Goal: Task Accomplishment & Management: Manage account settings

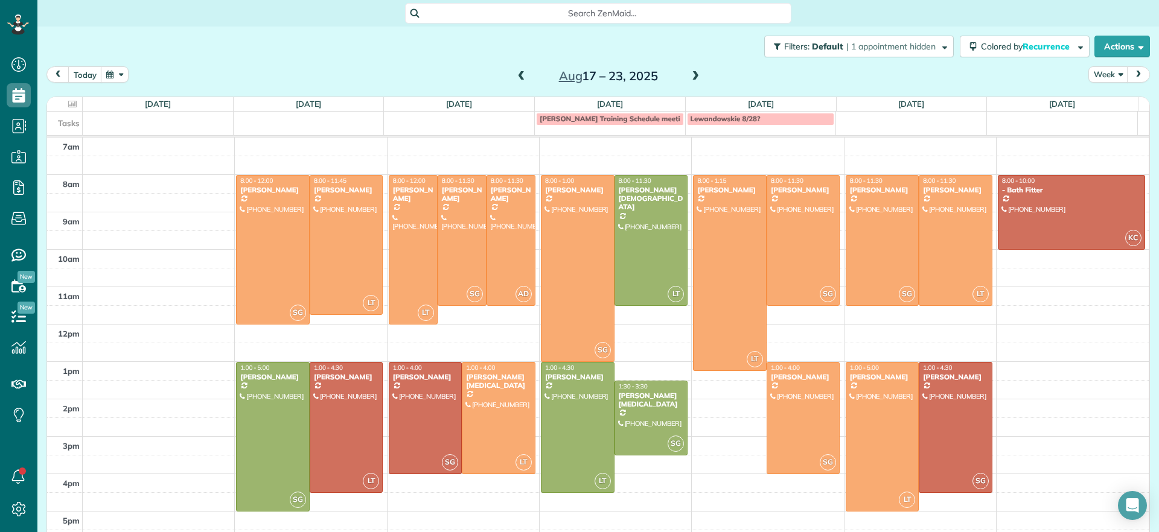
scroll to position [5, 5]
click at [257, 456] on div at bounding box center [273, 437] width 72 height 148
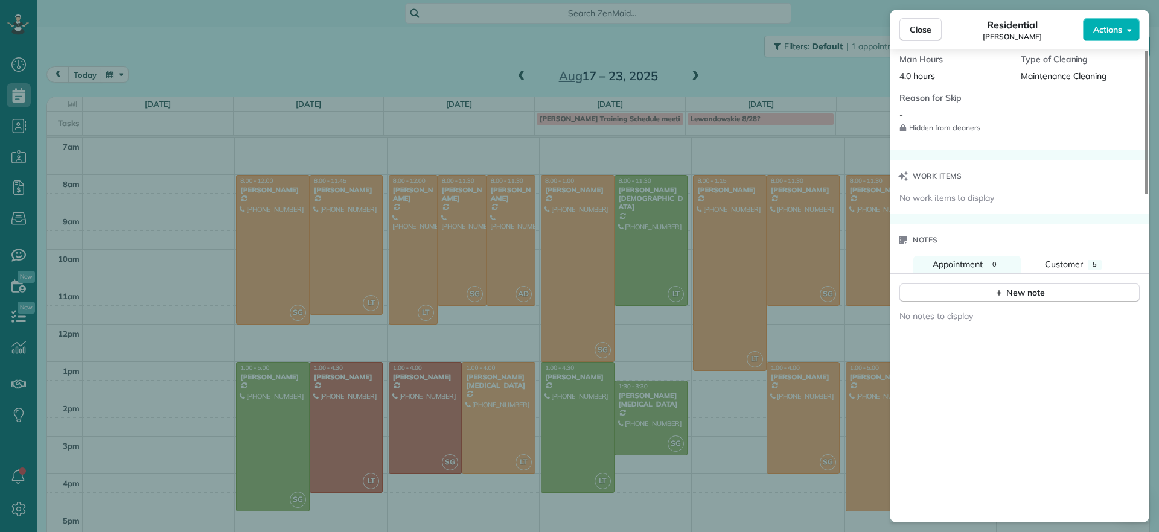
scroll to position [910, 0]
click at [992, 281] on button "New note" at bounding box center [1019, 290] width 240 height 19
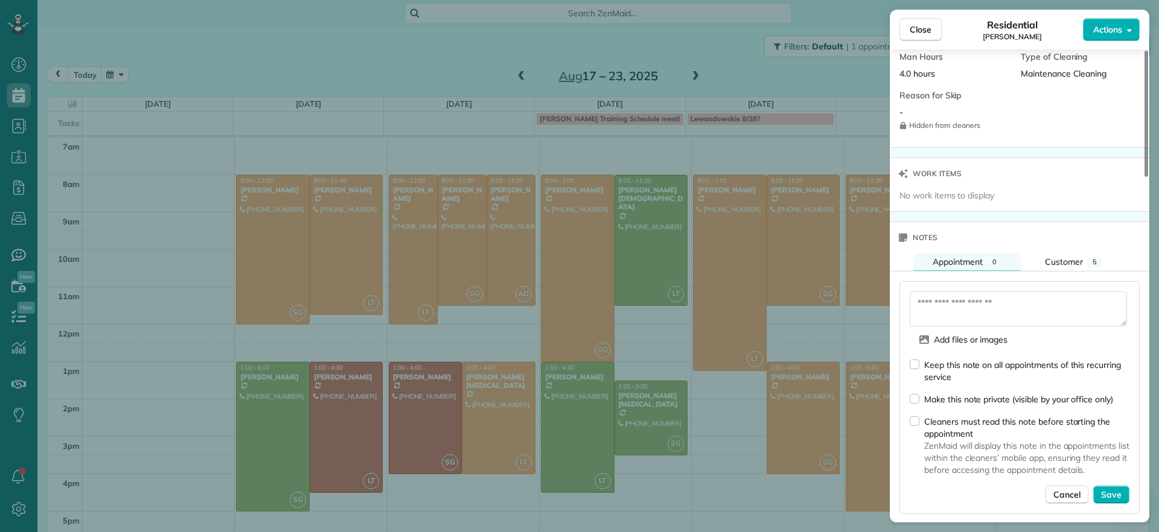
click at [921, 360] on div "Keep this note on all appointments of this recurring service" at bounding box center [1020, 371] width 220 height 25
click at [919, 359] on div "Keep this note on all appointments of this recurring service" at bounding box center [1020, 371] width 220 height 25
click at [953, 292] on textarea at bounding box center [1018, 309] width 217 height 35
drag, startPoint x: 960, startPoint y: 289, endPoint x: 1029, endPoint y: 321, distance: 76.7
click at [1029, 331] on div "Add files or images" at bounding box center [1020, 340] width 220 height 18
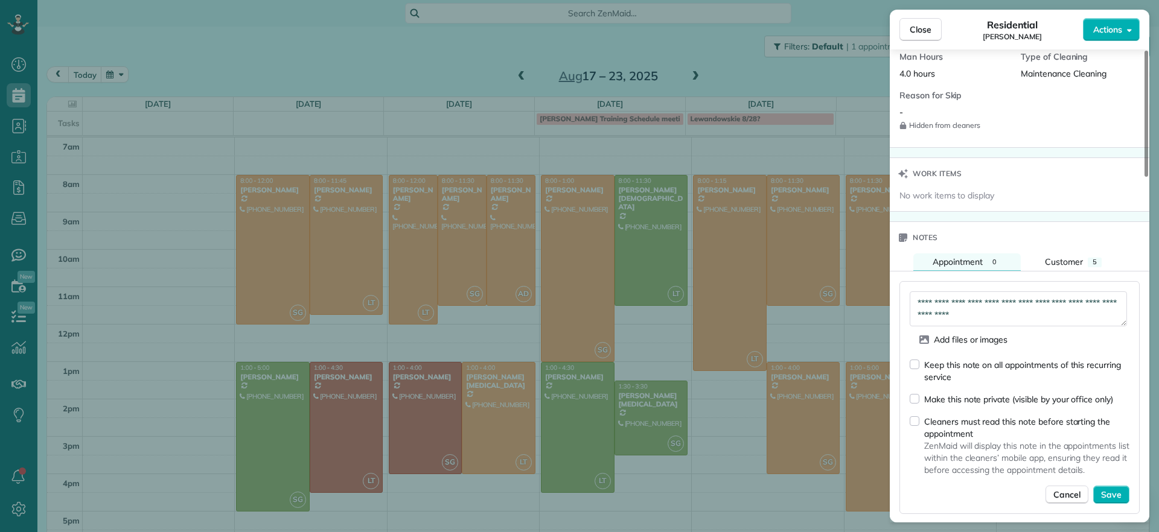
click at [1009, 305] on textarea "**********" at bounding box center [1018, 309] width 217 height 35
type textarea "**********"
click at [921, 393] on div "Make this note private (visible by your office only)" at bounding box center [1011, 399] width 203 height 13
drag, startPoint x: 1108, startPoint y: 484, endPoint x: 1137, endPoint y: 487, distance: 29.2
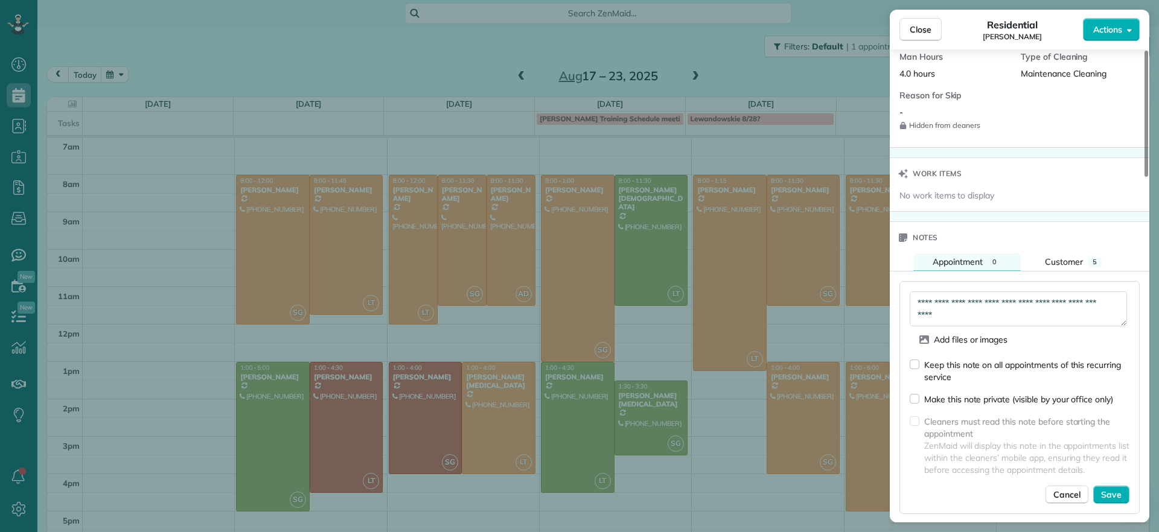
click at [1109, 489] on span "Save" at bounding box center [1111, 495] width 21 height 12
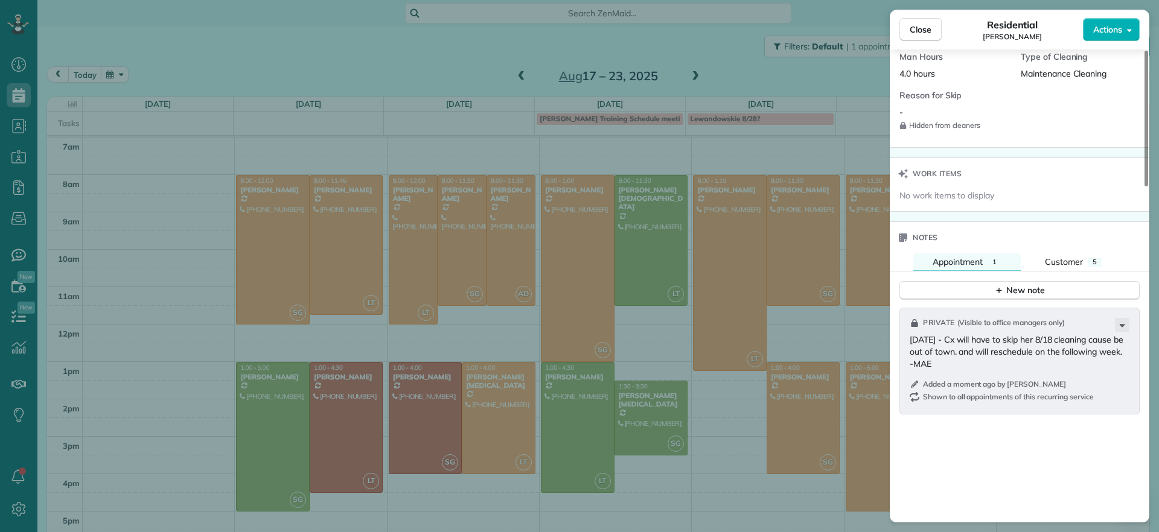
click at [459, 78] on div "Close Residential [PERSON_NAME] Actions Status Active [PERSON_NAME] · Open prof…" at bounding box center [579, 266] width 1159 height 532
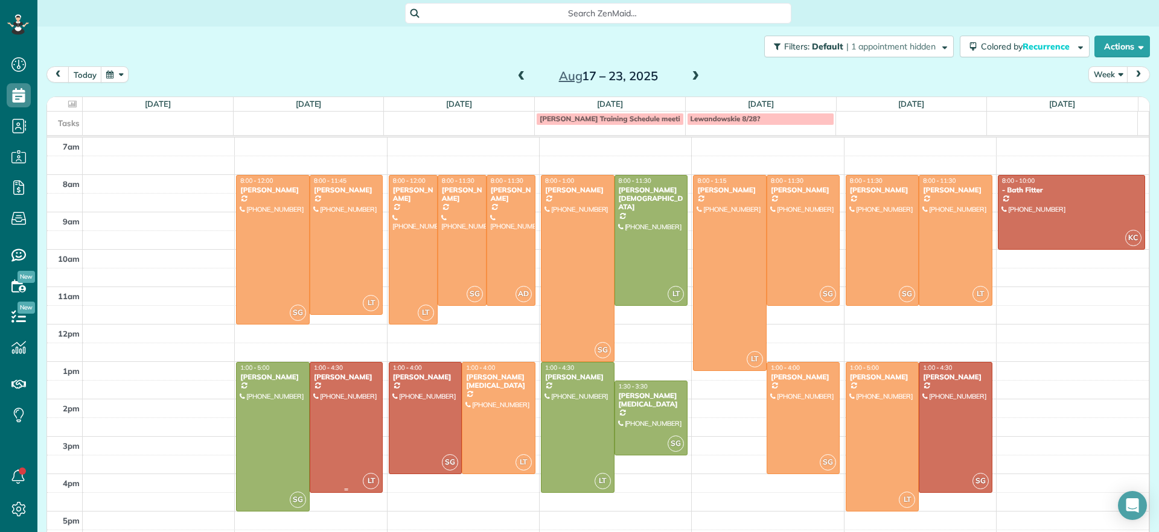
click at [334, 424] on div at bounding box center [346, 428] width 72 height 130
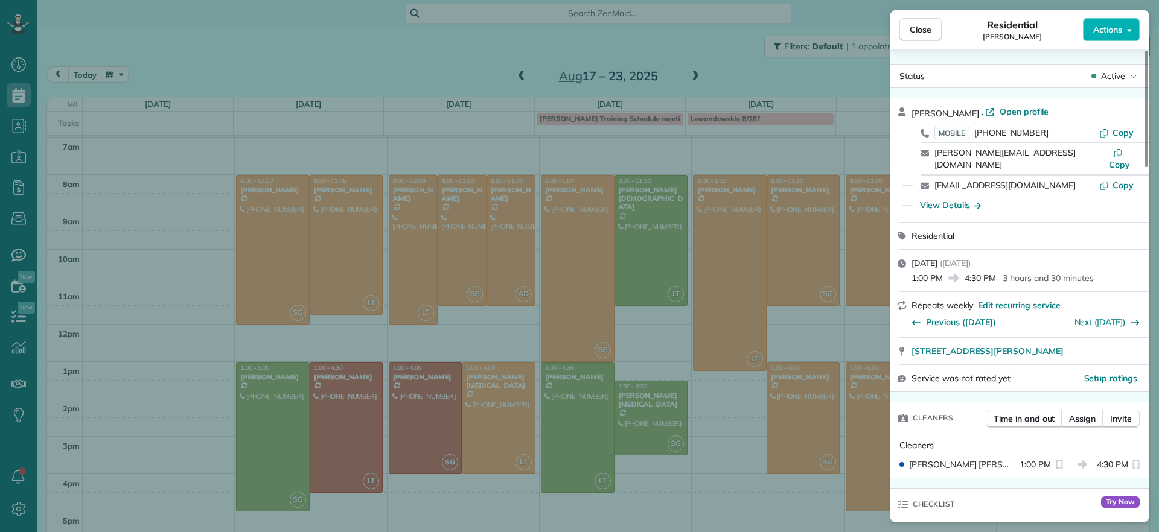
click at [238, 382] on div "Close Residential [PERSON_NAME] Actions Status Active [PERSON_NAME] · Open prof…" at bounding box center [579, 266] width 1159 height 532
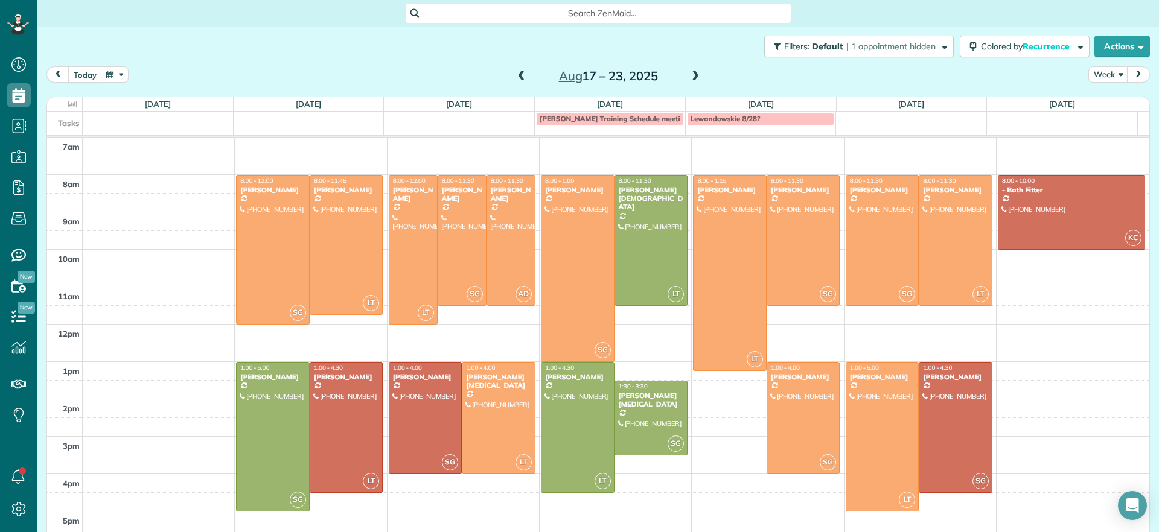
click at [333, 401] on div at bounding box center [346, 428] width 72 height 130
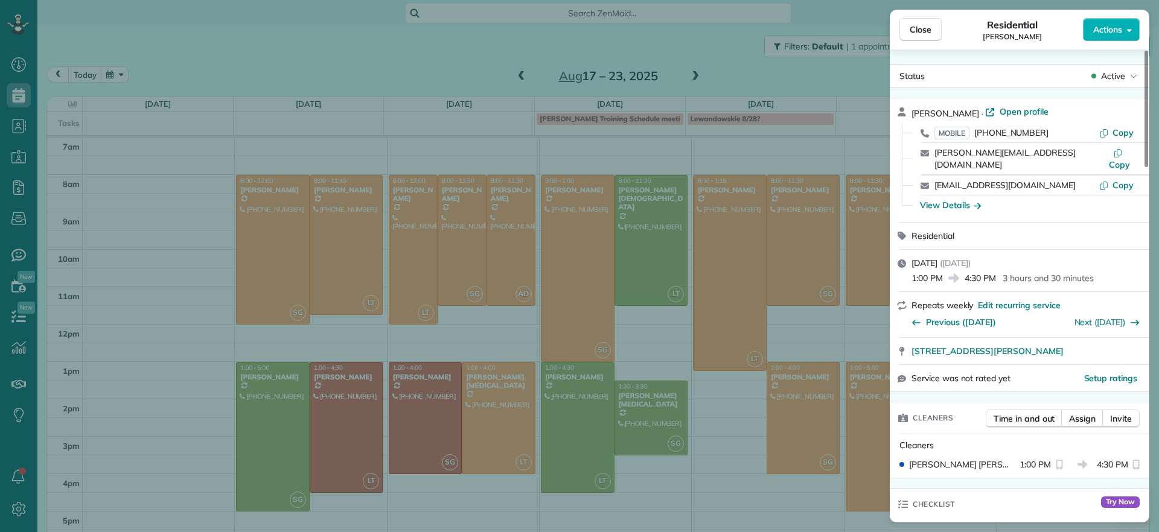
click at [246, 420] on div "Close Residential [PERSON_NAME] Actions Status Active [PERSON_NAME] · Open prof…" at bounding box center [579, 266] width 1159 height 532
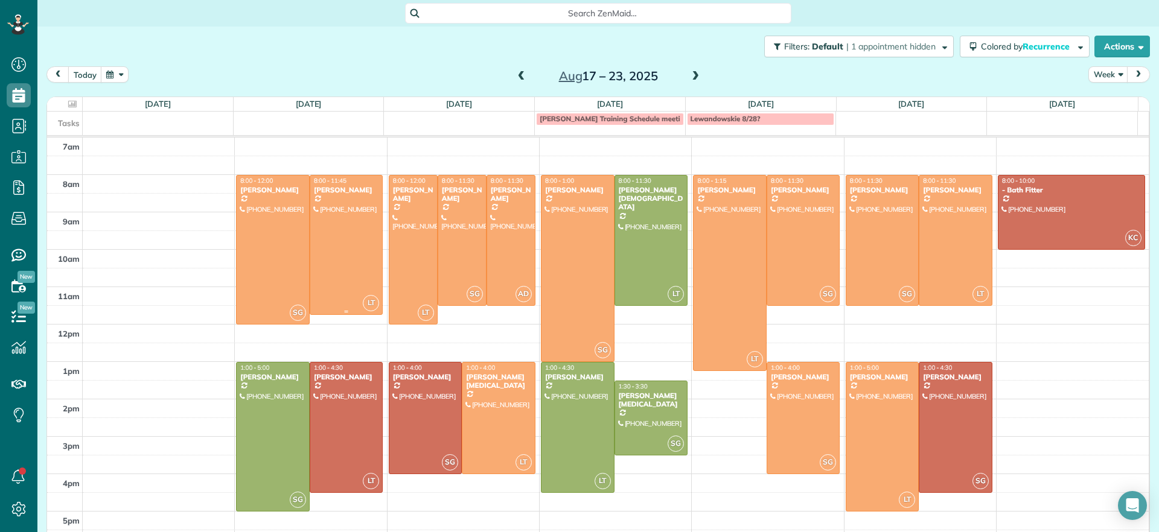
click at [368, 254] on div at bounding box center [346, 245] width 72 height 139
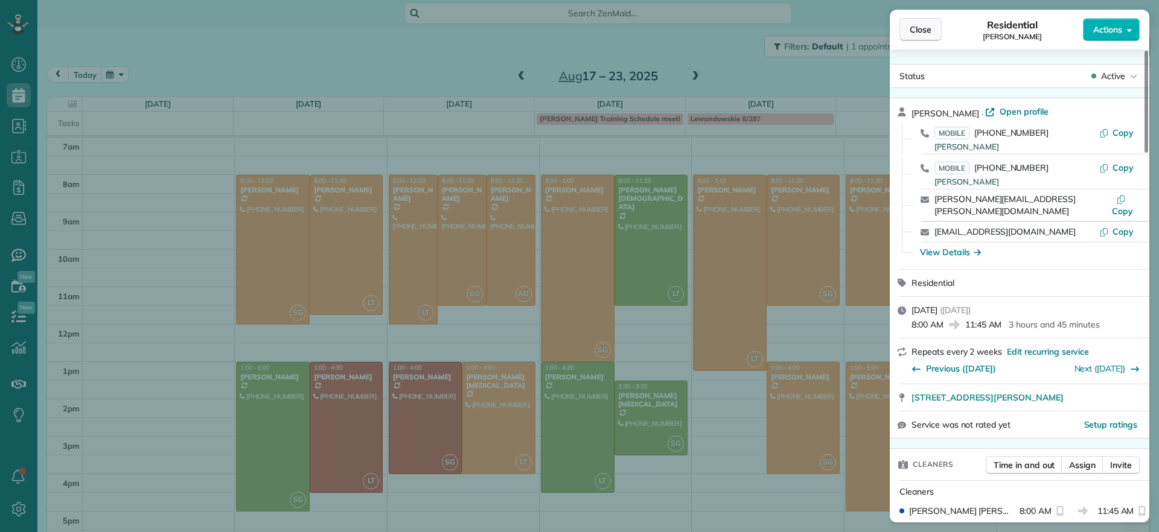
click at [928, 27] on span "Close" at bounding box center [921, 30] width 22 height 12
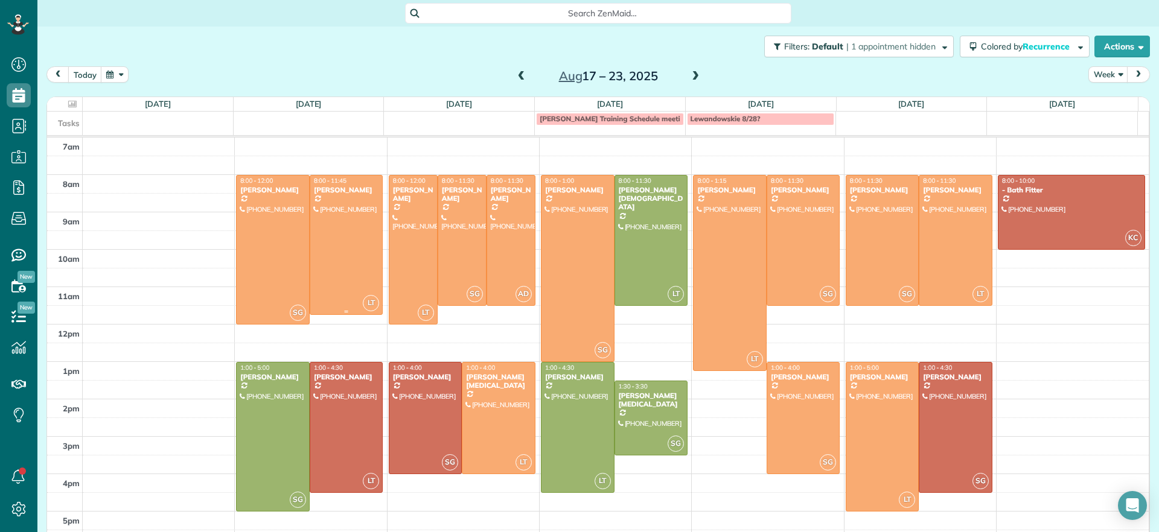
click at [362, 232] on div at bounding box center [346, 245] width 72 height 139
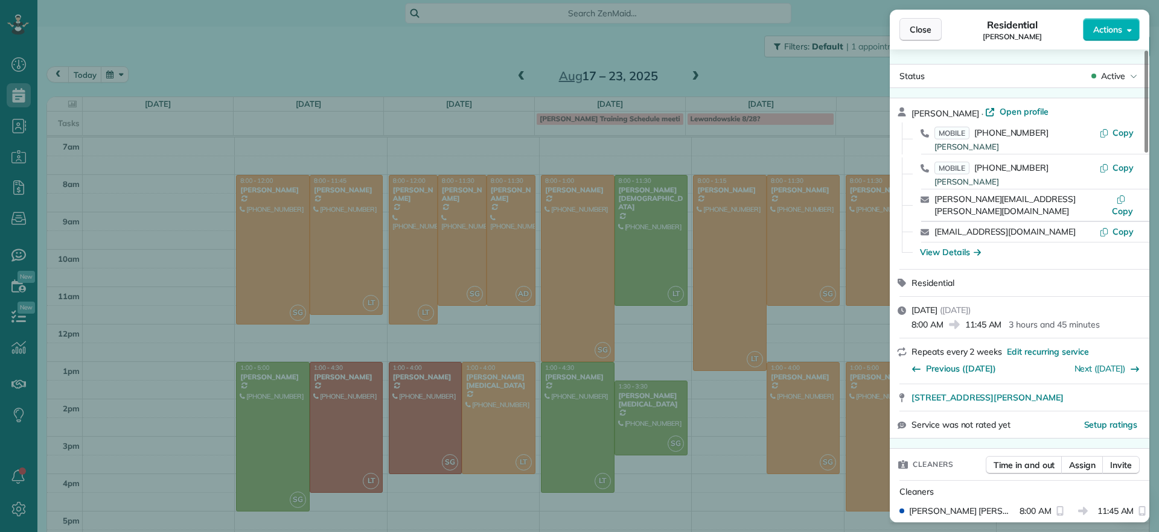
click at [908, 36] on button "Close" at bounding box center [920, 29] width 42 height 23
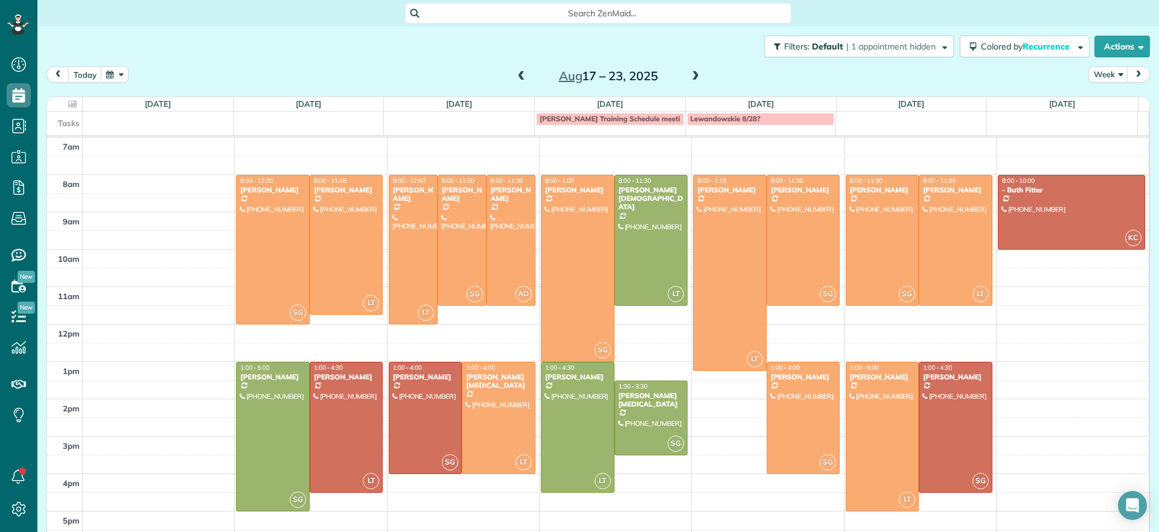
click at [515, 75] on span at bounding box center [521, 76] width 13 height 11
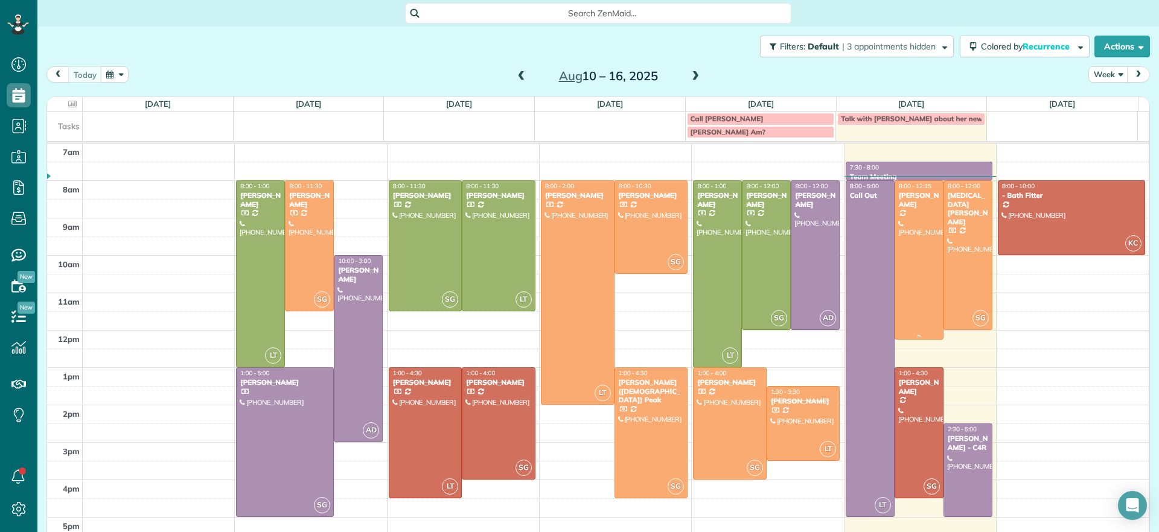
click at [901, 248] on div at bounding box center [919, 260] width 48 height 158
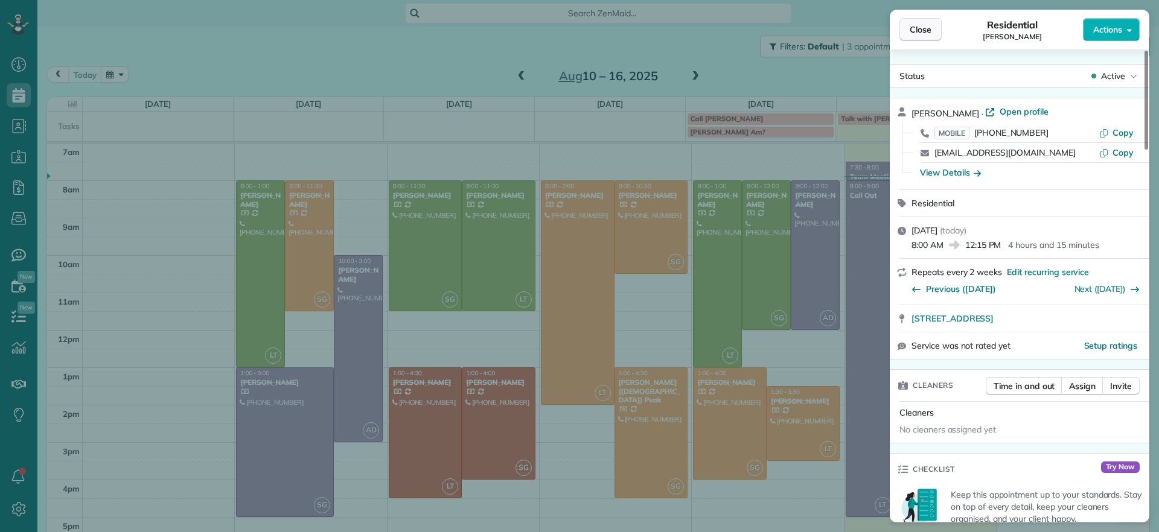
click at [916, 20] on button "Close" at bounding box center [920, 29] width 42 height 23
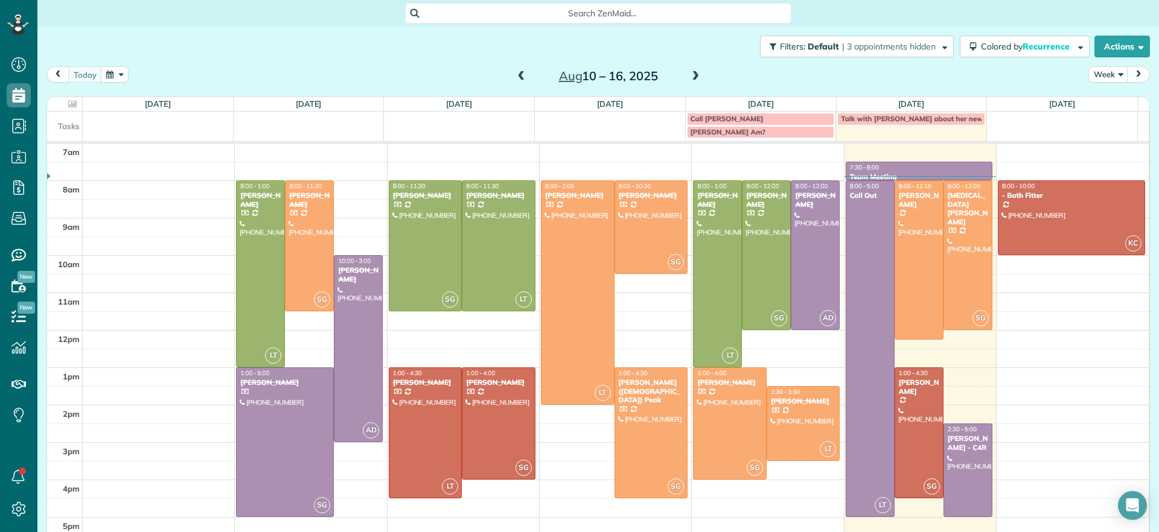
click at [681, 74] on div "[DATE] – [DATE]" at bounding box center [608, 75] width 193 height 19
click at [682, 74] on div "[DATE] – [DATE]" at bounding box center [608, 75] width 193 height 19
click at [689, 76] on span at bounding box center [695, 76] width 13 height 11
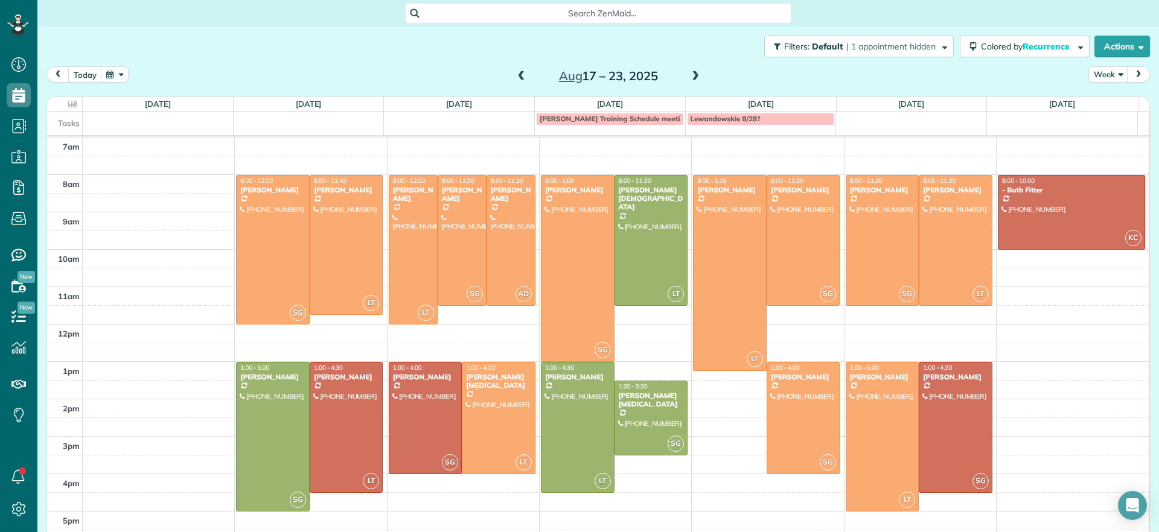
click at [516, 76] on span at bounding box center [521, 76] width 13 height 11
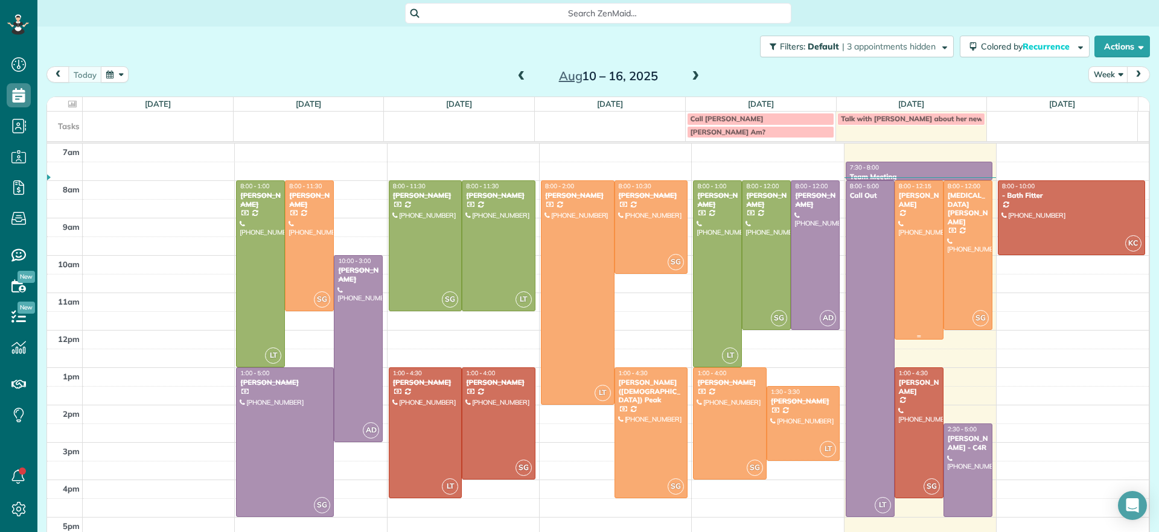
click at [895, 218] on div at bounding box center [919, 260] width 48 height 158
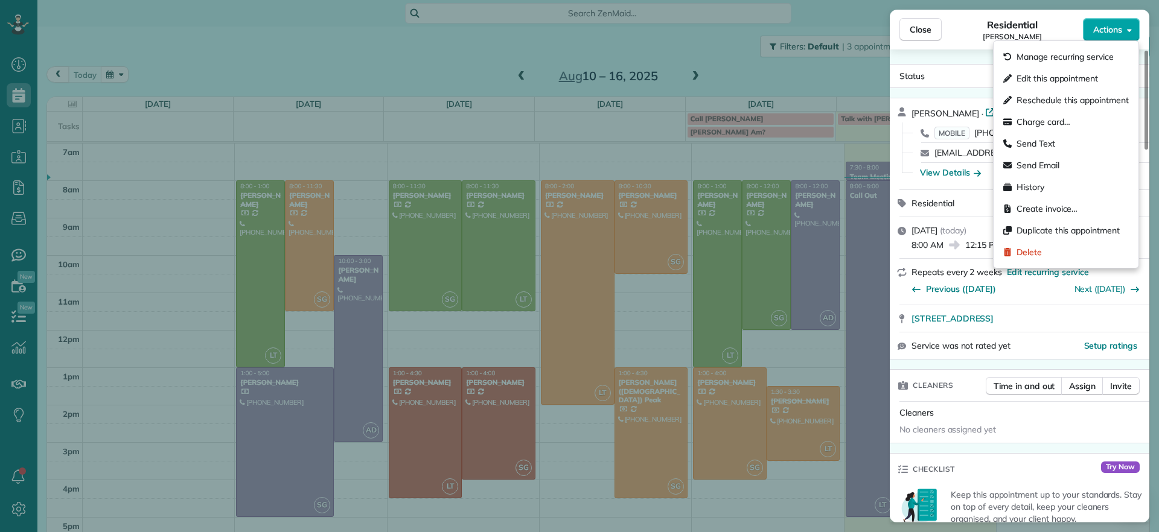
click at [1126, 37] on button "Actions" at bounding box center [1111, 29] width 57 height 23
click at [966, 77] on div "Status Active" at bounding box center [1019, 76] width 255 height 18
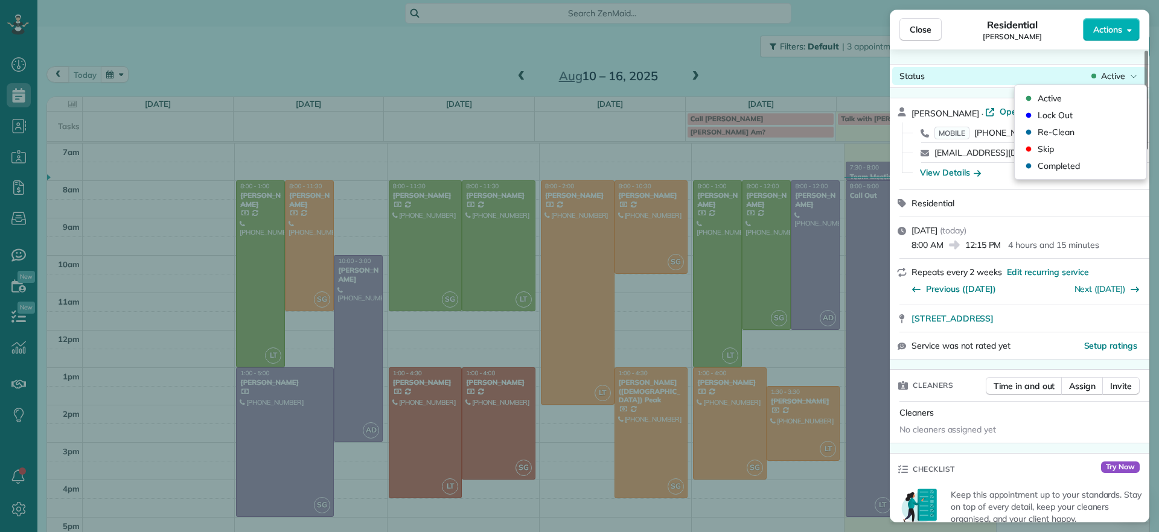
click at [966, 77] on div "Status Active" at bounding box center [1019, 76] width 255 height 18
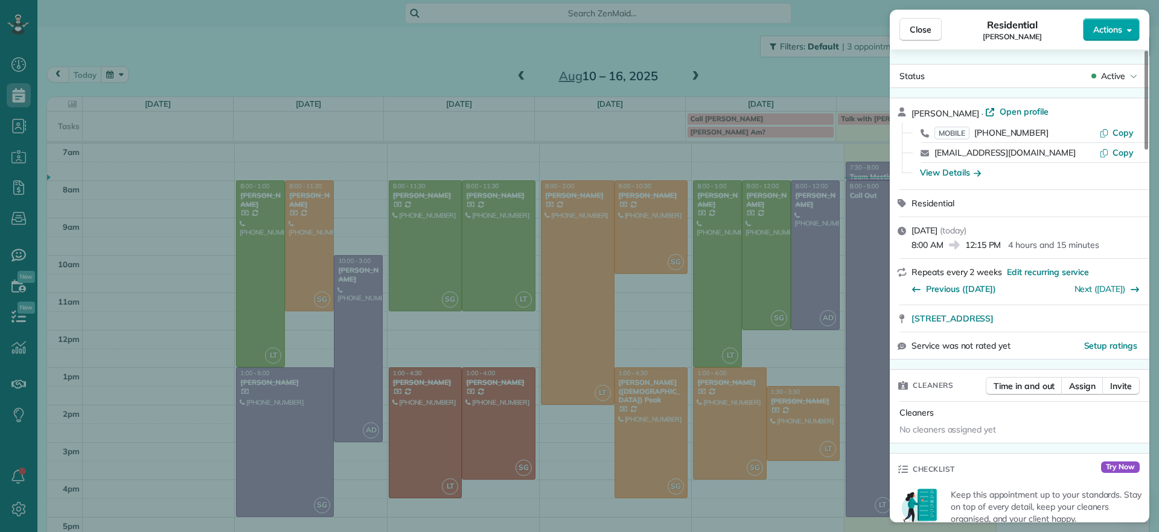
click at [1114, 29] on span "Actions" at bounding box center [1107, 30] width 29 height 12
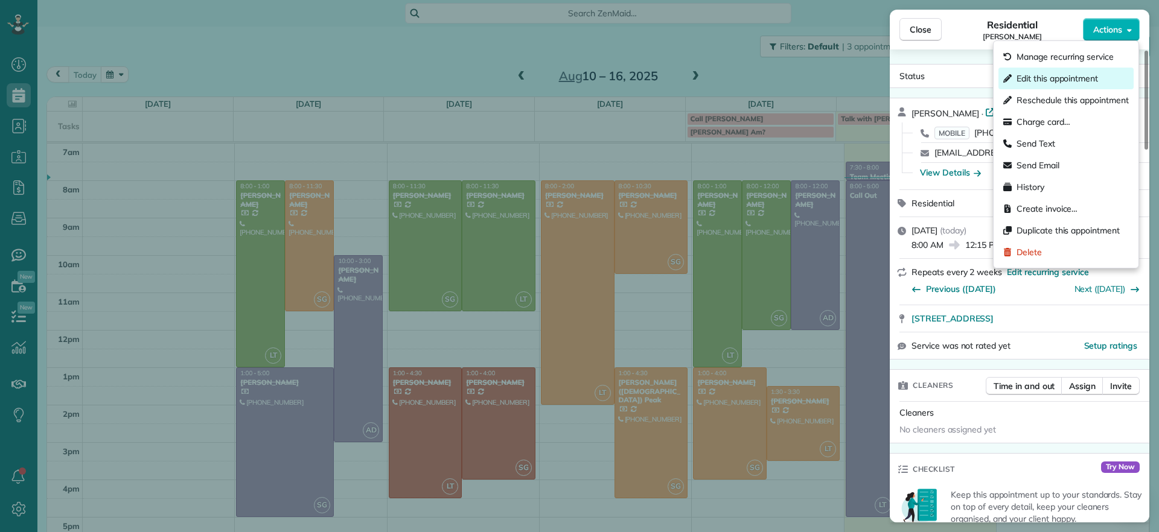
click at [1082, 77] on span "Edit this appointment" at bounding box center [1057, 78] width 81 height 12
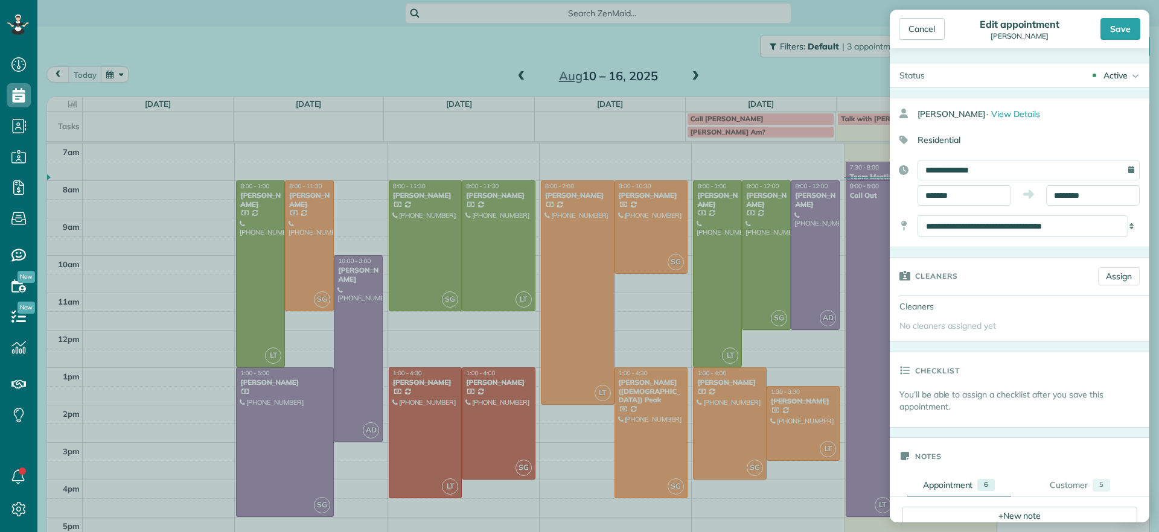
click at [1119, 170] on div "**********" at bounding box center [1029, 170] width 222 height 21
click at [1121, 167] on div "**********" at bounding box center [1029, 170] width 222 height 21
click at [1036, 170] on input "**********" at bounding box center [1029, 170] width 222 height 21
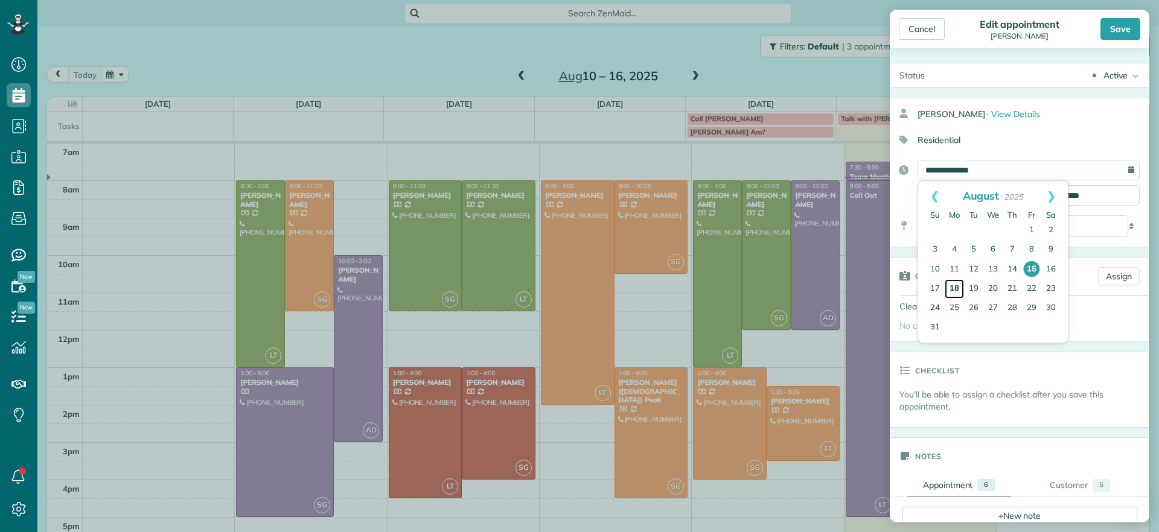
click at [956, 284] on link "18" at bounding box center [954, 288] width 19 height 19
type input "**********"
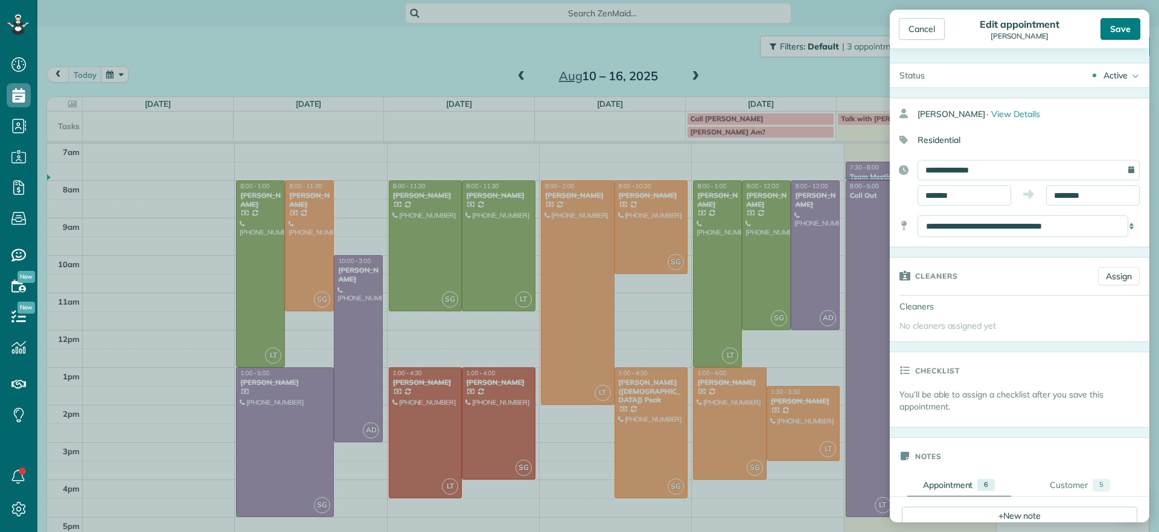
click at [1115, 31] on div "Save" at bounding box center [1120, 29] width 40 height 22
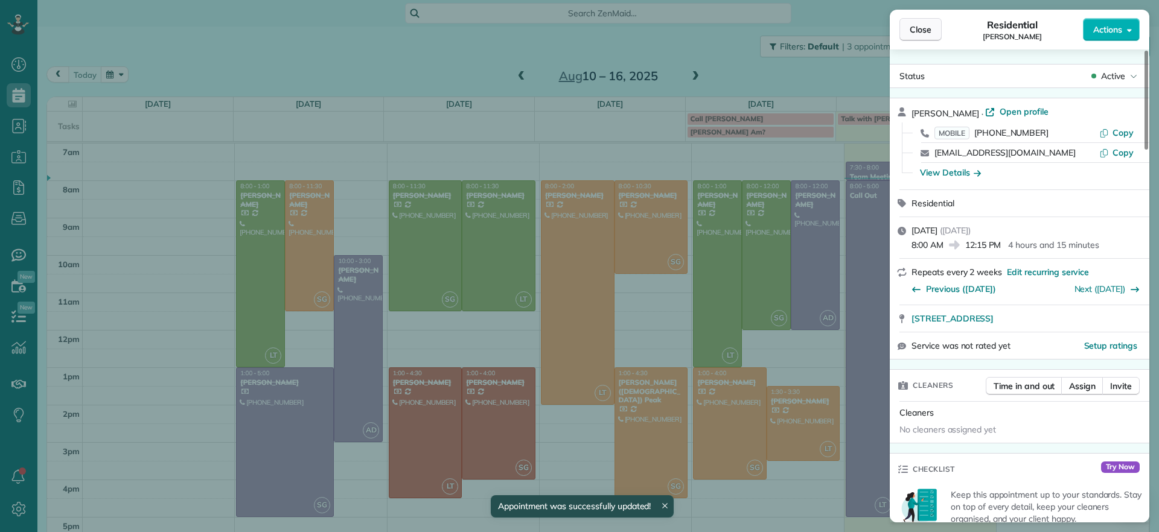
click at [927, 27] on span "Close" at bounding box center [921, 30] width 22 height 12
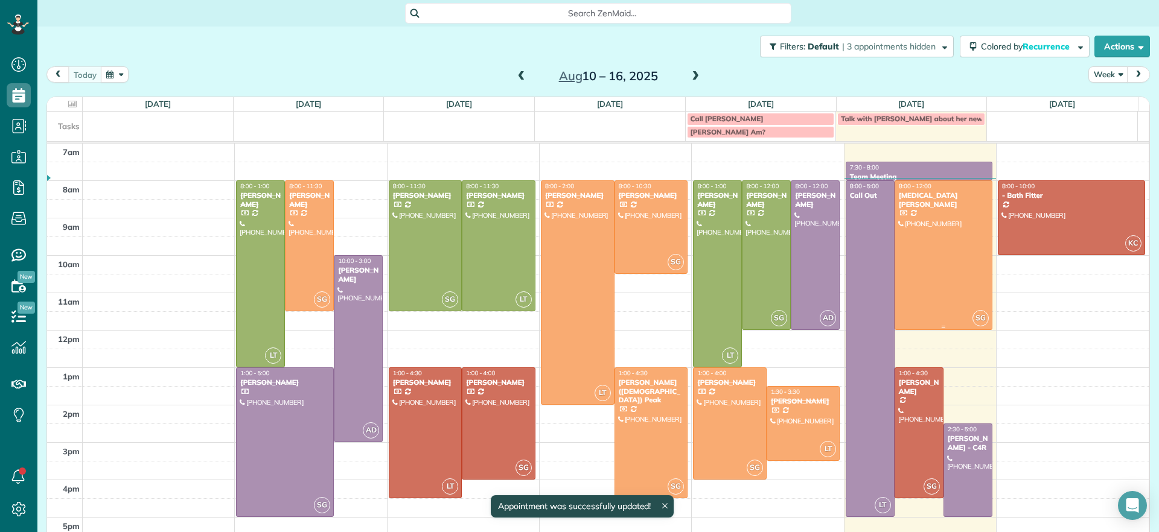
click at [940, 261] on div at bounding box center [943, 255] width 97 height 148
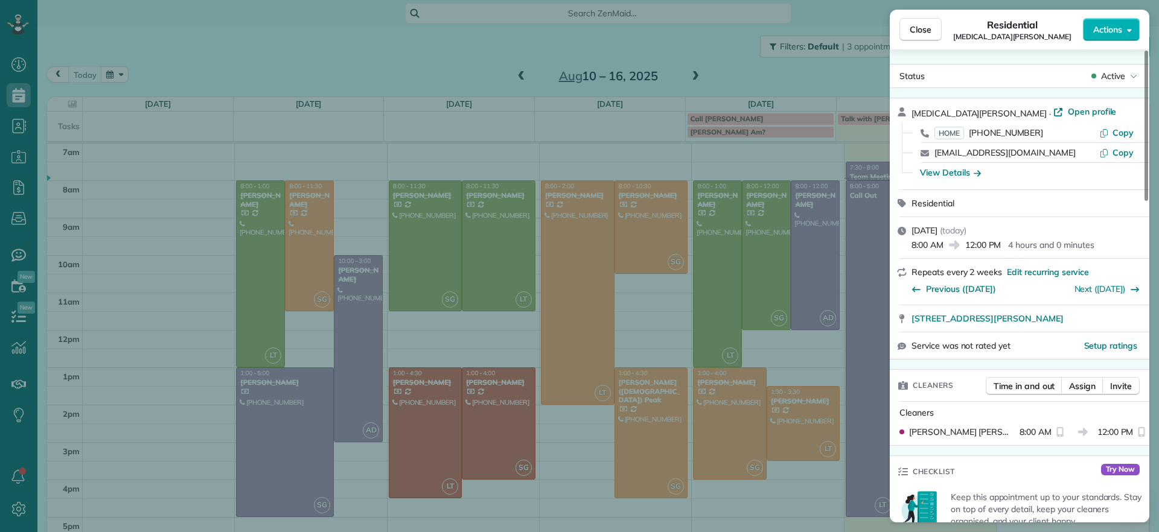
click at [817, 76] on div "Close Residential [MEDICAL_DATA][PERSON_NAME] Actions Status Active [MEDICAL_DA…" at bounding box center [579, 266] width 1159 height 532
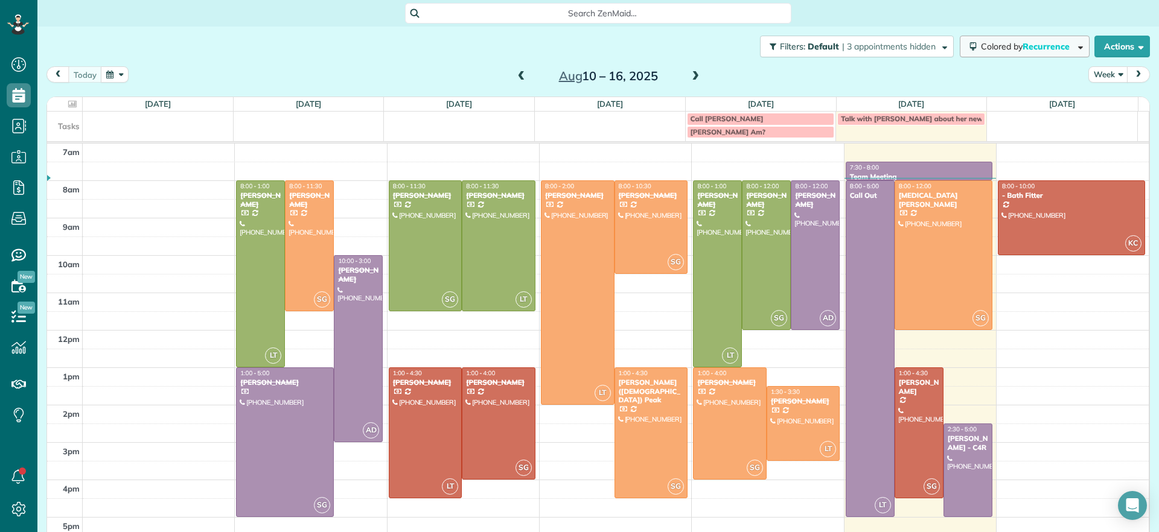
click at [981, 45] on span "Colored by Recurrence" at bounding box center [1027, 46] width 93 height 11
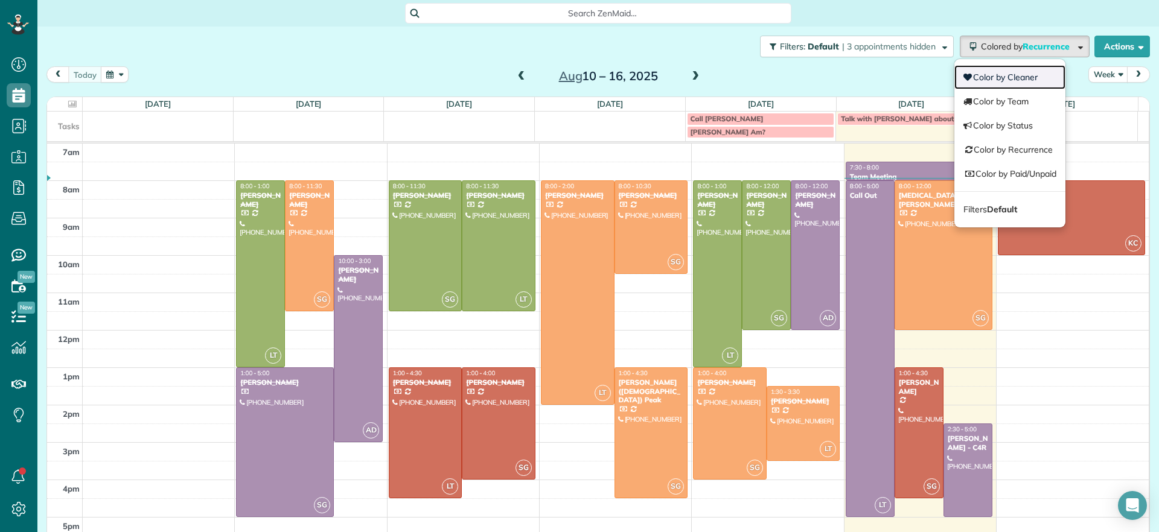
click at [981, 86] on link "Color by Cleaner" at bounding box center [1009, 77] width 111 height 24
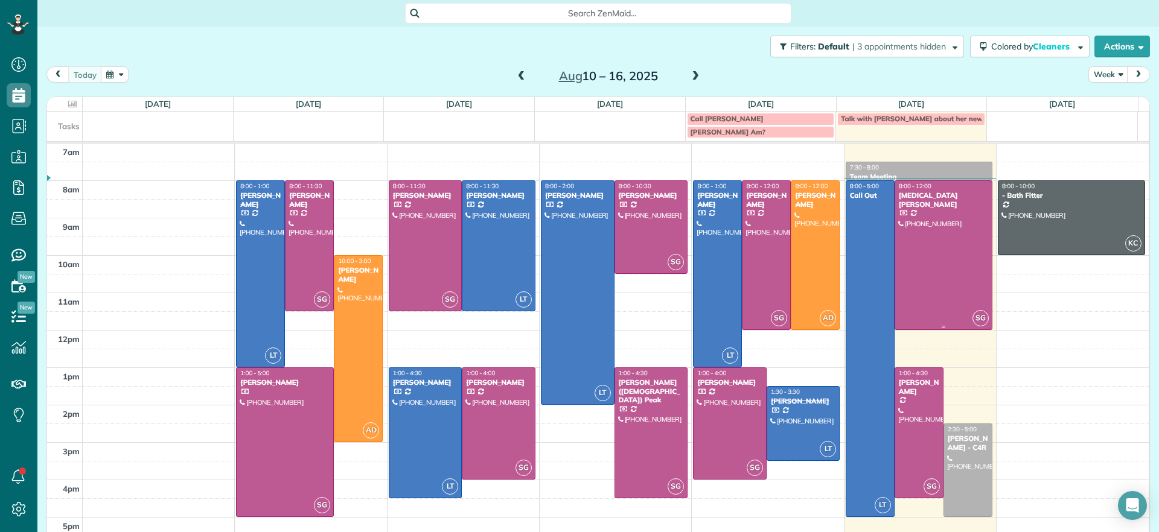
click at [912, 291] on div at bounding box center [943, 255] width 97 height 148
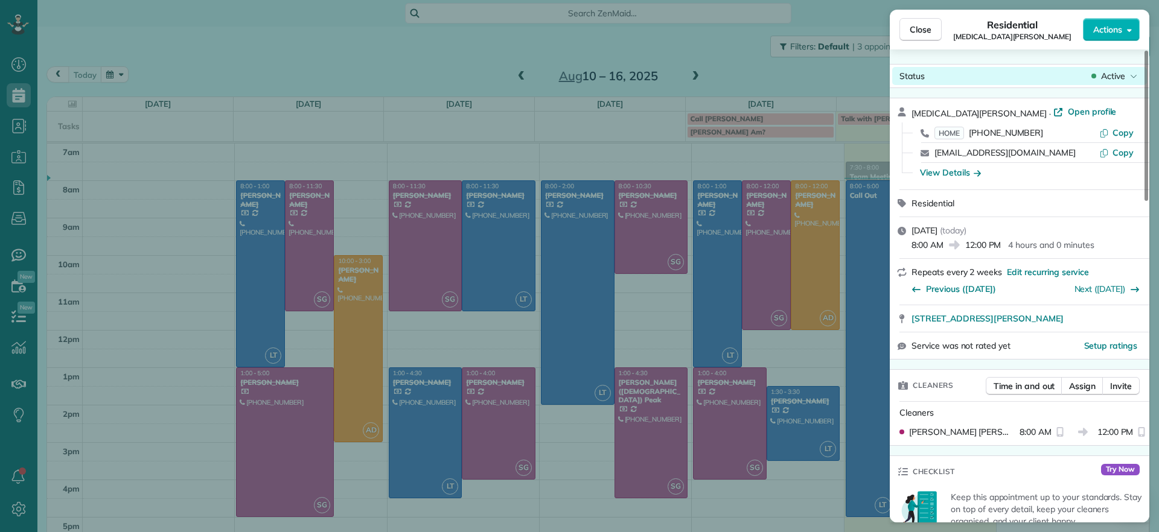
click at [1110, 71] on span "Active" at bounding box center [1113, 76] width 24 height 12
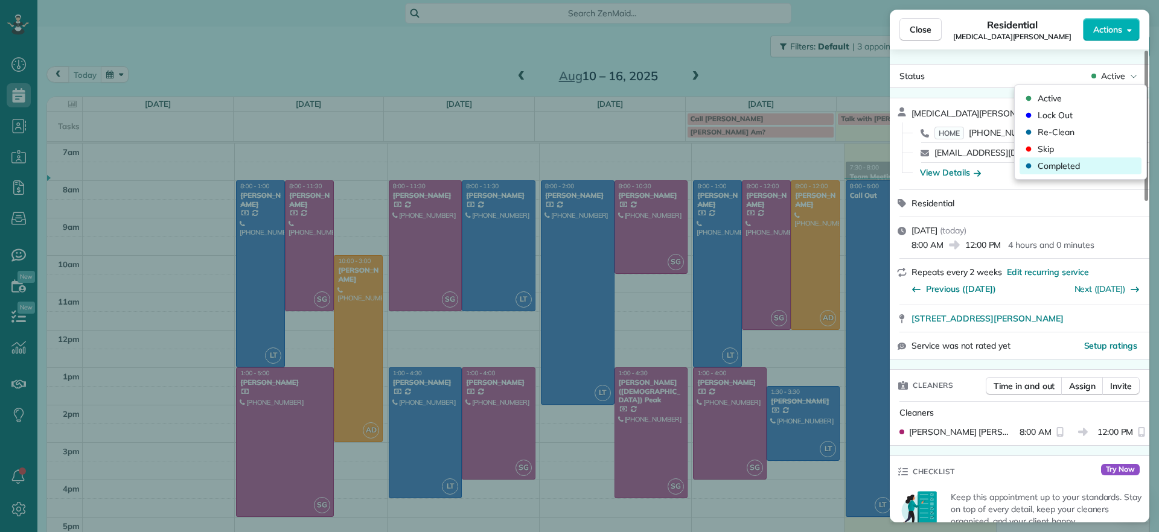
click at [1056, 161] on span "Completed" at bounding box center [1059, 166] width 42 height 12
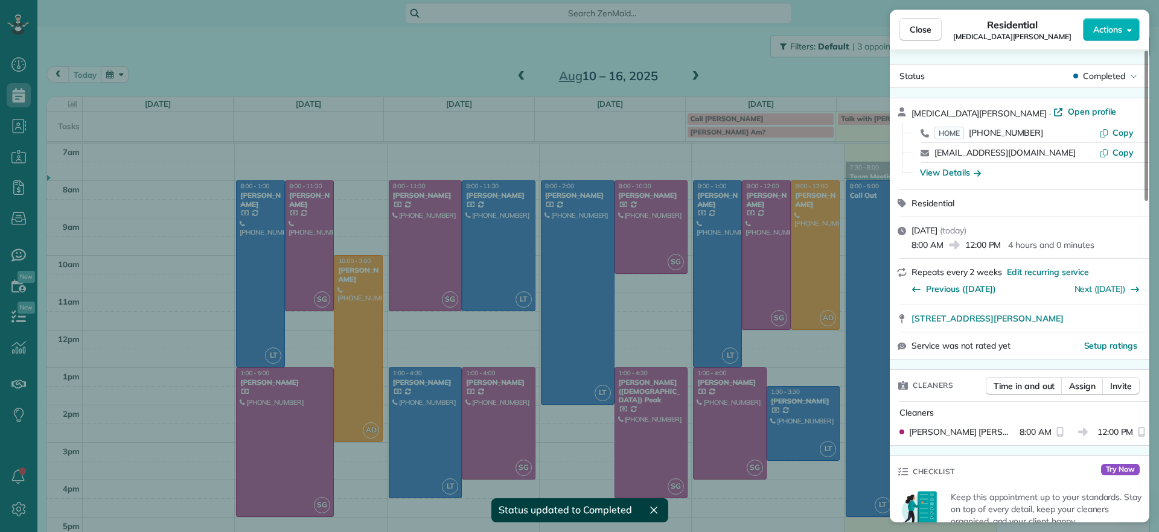
click at [759, 48] on div "Close Residential [MEDICAL_DATA][PERSON_NAME] Actions Status Completed [MEDICAL…" at bounding box center [579, 266] width 1159 height 532
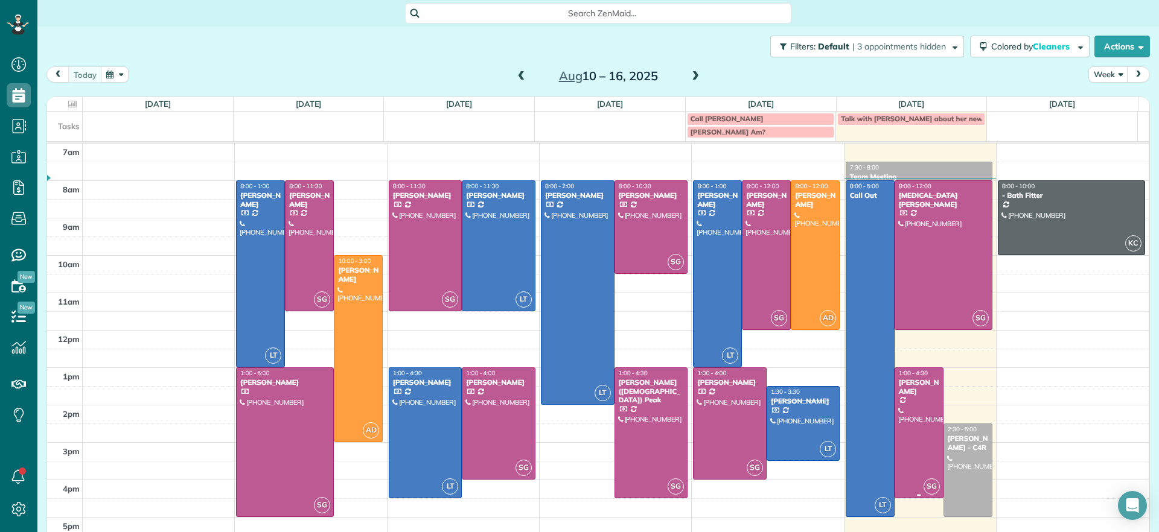
click at [905, 388] on div "[PERSON_NAME]" at bounding box center [919, 387] width 42 height 18
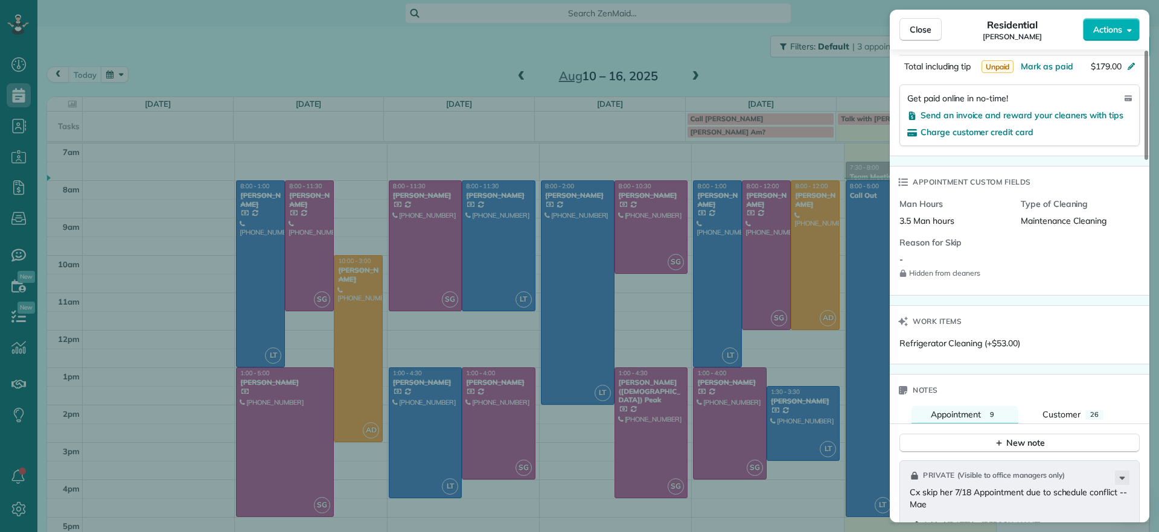
scroll to position [753, 0]
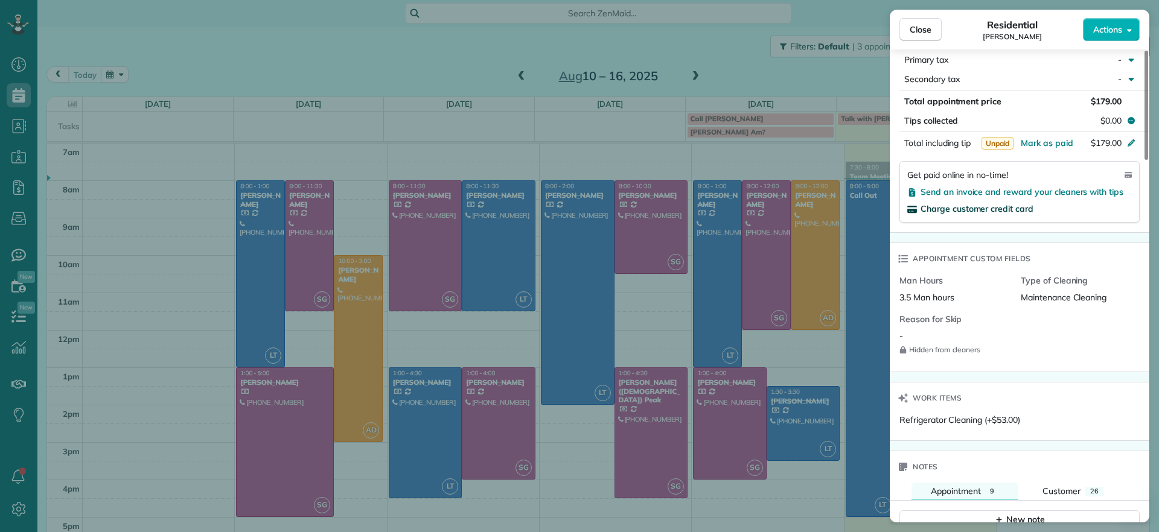
click at [986, 203] on span "Charge customer credit card" at bounding box center [977, 208] width 113 height 11
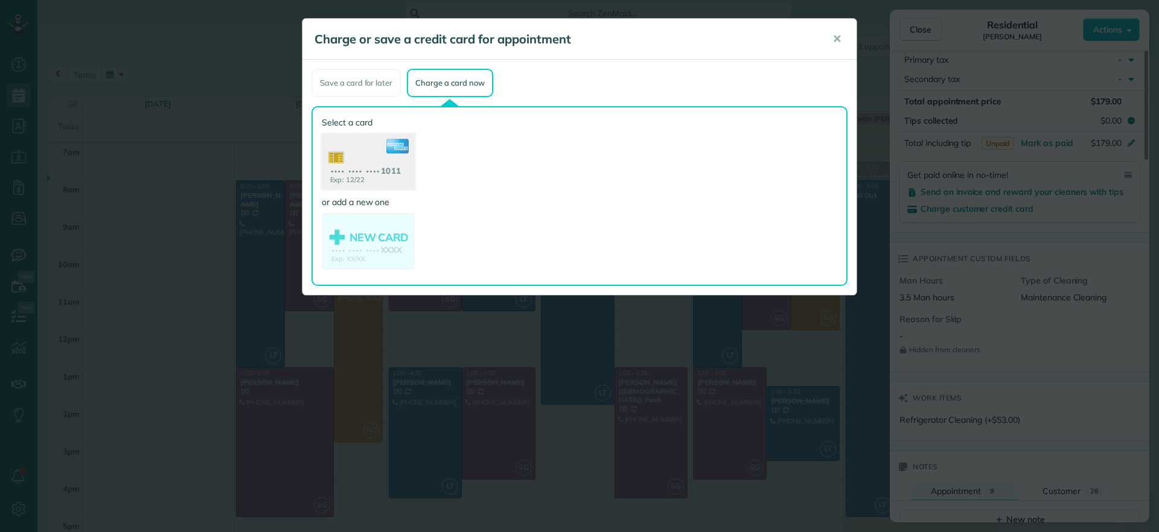
click at [351, 171] on use at bounding box center [368, 163] width 93 height 59
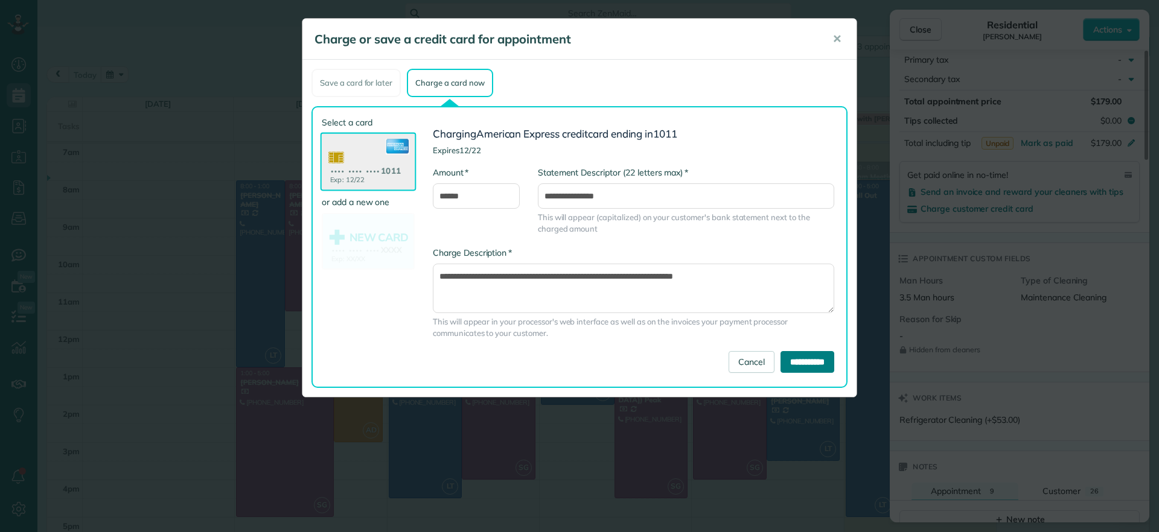
click at [801, 367] on input "**********" at bounding box center [807, 362] width 54 height 22
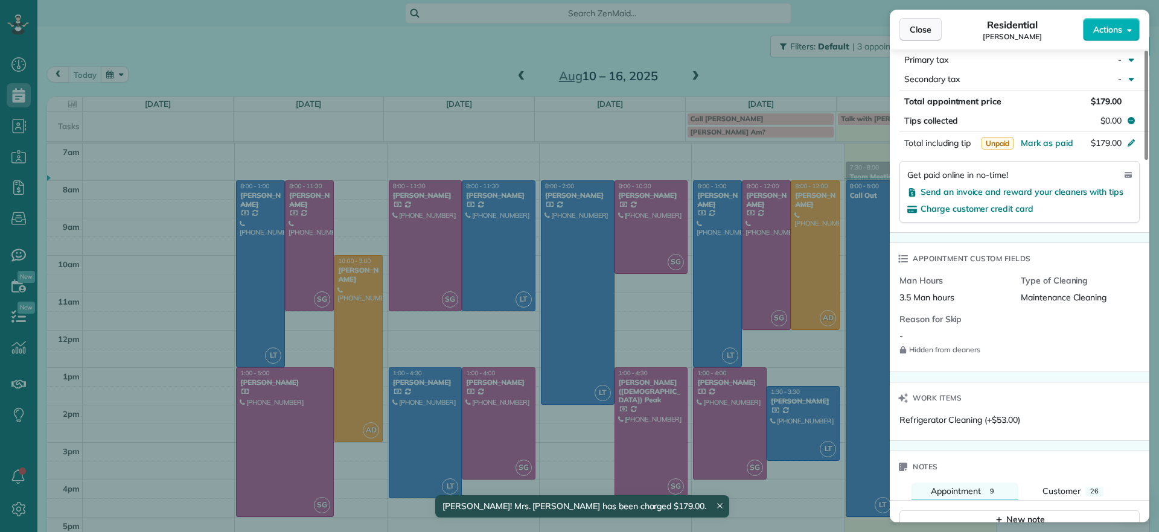
scroll to position [750, 0]
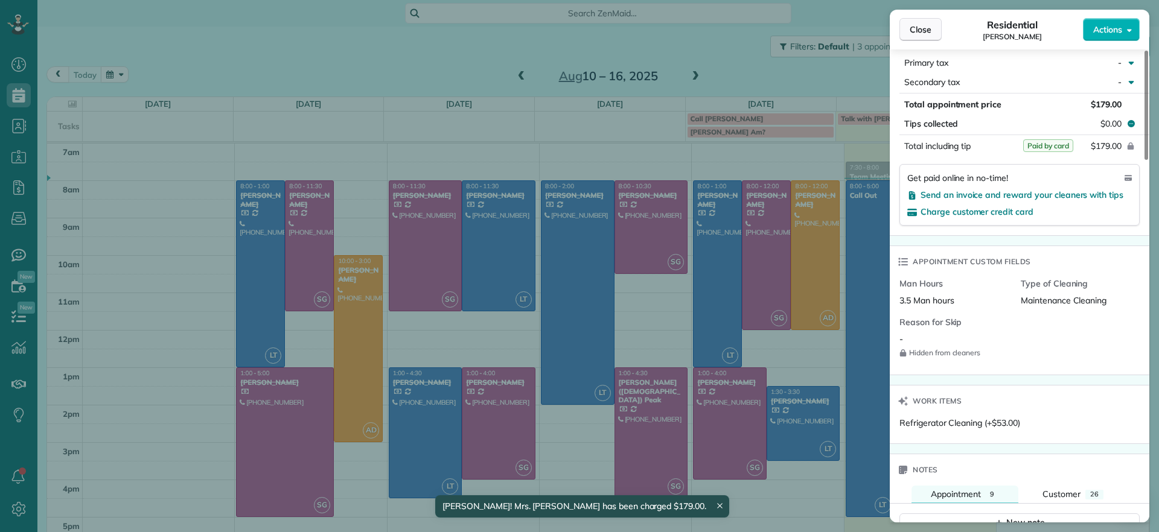
click at [928, 30] on span "Close" at bounding box center [921, 30] width 22 height 12
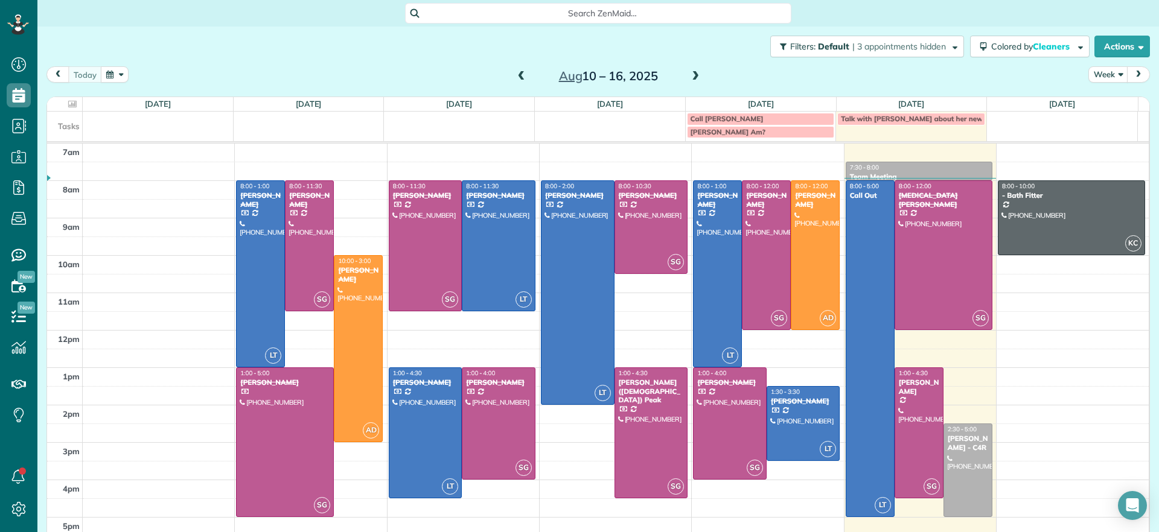
click at [689, 74] on span at bounding box center [695, 76] width 13 height 11
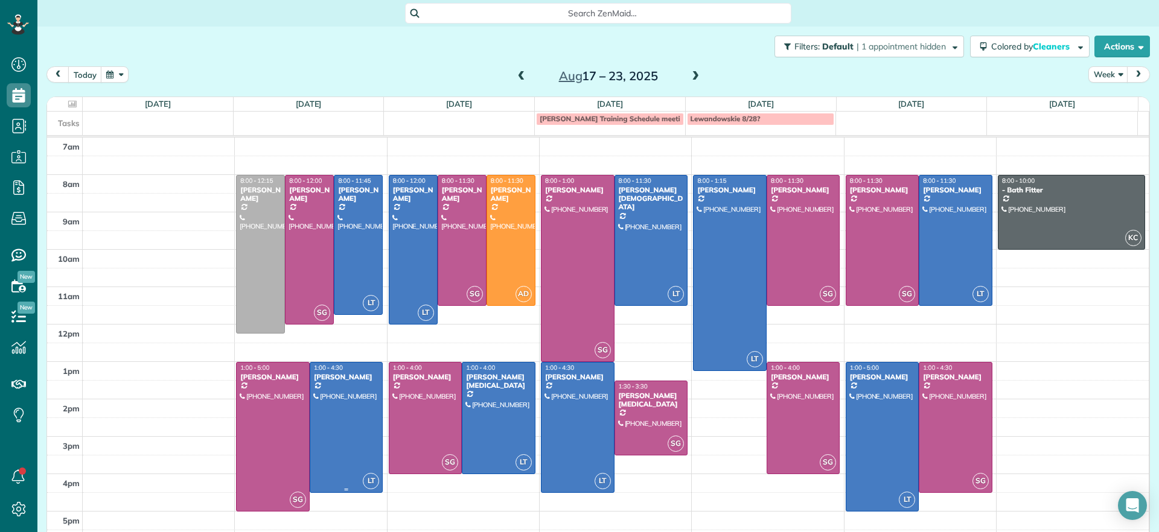
click at [346, 411] on div at bounding box center [346, 428] width 72 height 130
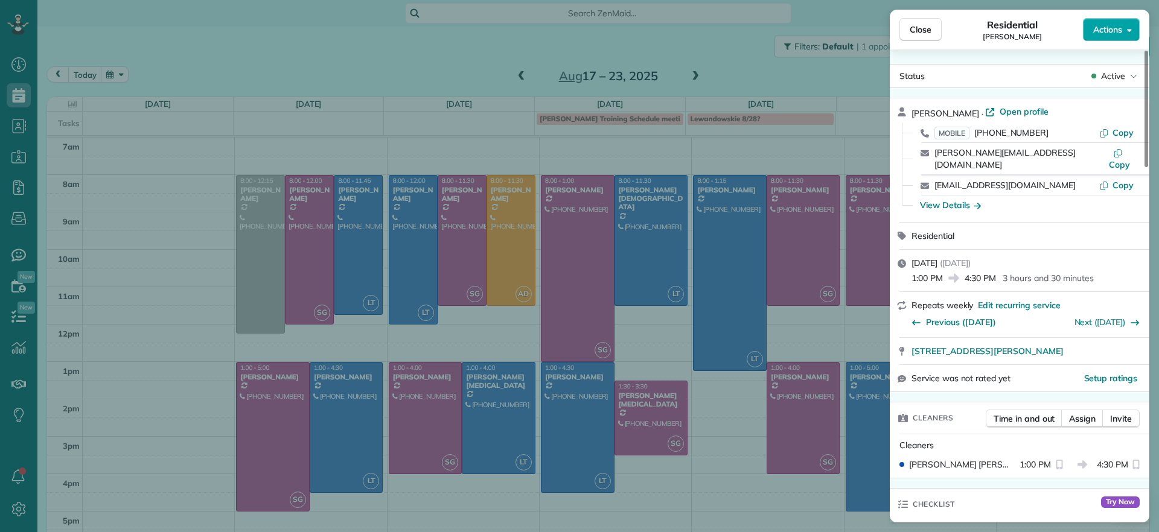
click at [1126, 39] on button "Actions" at bounding box center [1111, 29] width 57 height 23
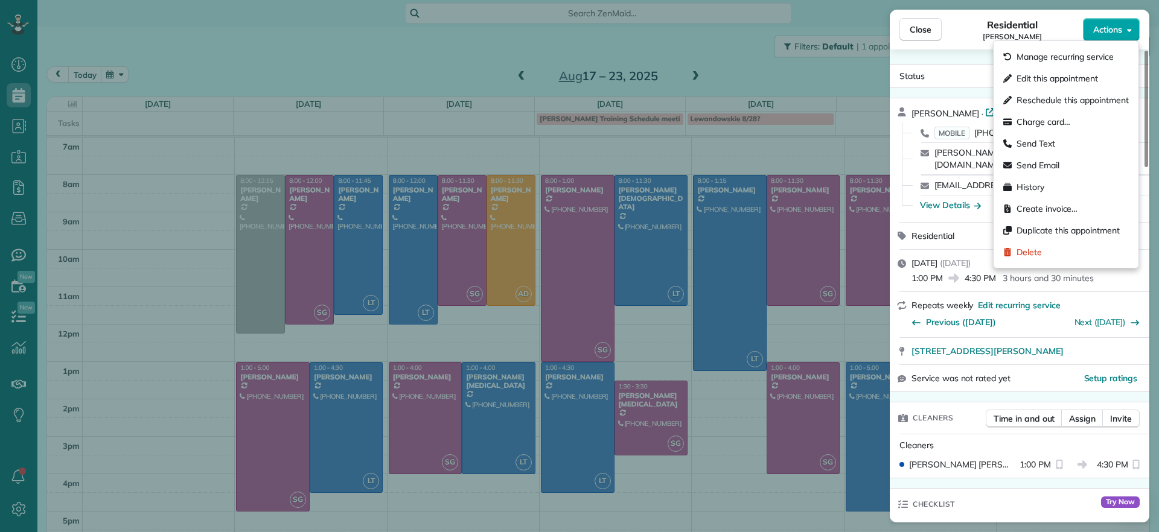
click at [1126, 39] on button "Actions" at bounding box center [1111, 29] width 57 height 23
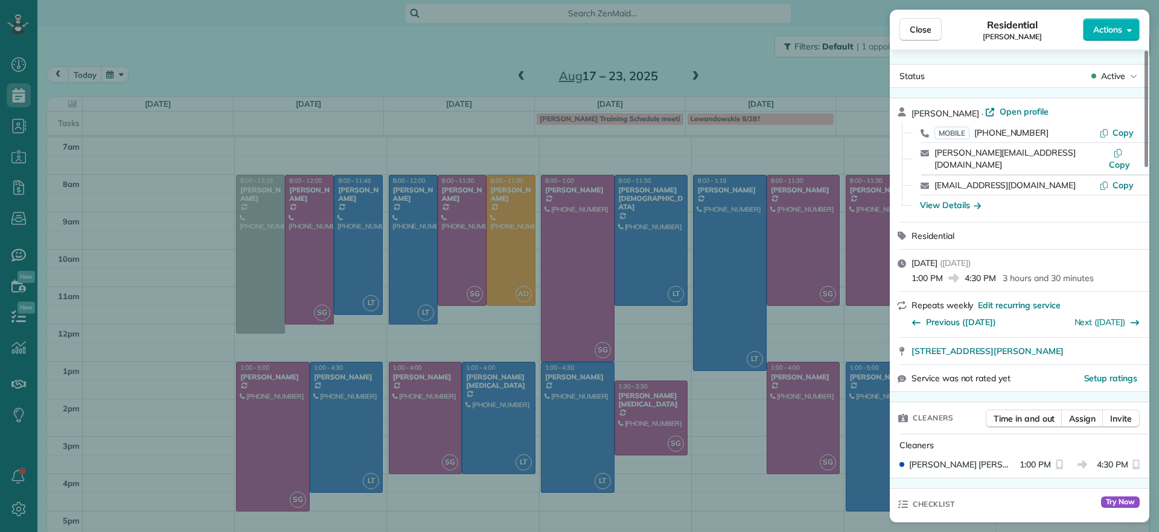
drag, startPoint x: 376, startPoint y: 65, endPoint x: 359, endPoint y: 89, distance: 30.3
click at [376, 64] on div "Close Residential [PERSON_NAME] Actions Status Active [PERSON_NAME] · Open prof…" at bounding box center [579, 266] width 1159 height 532
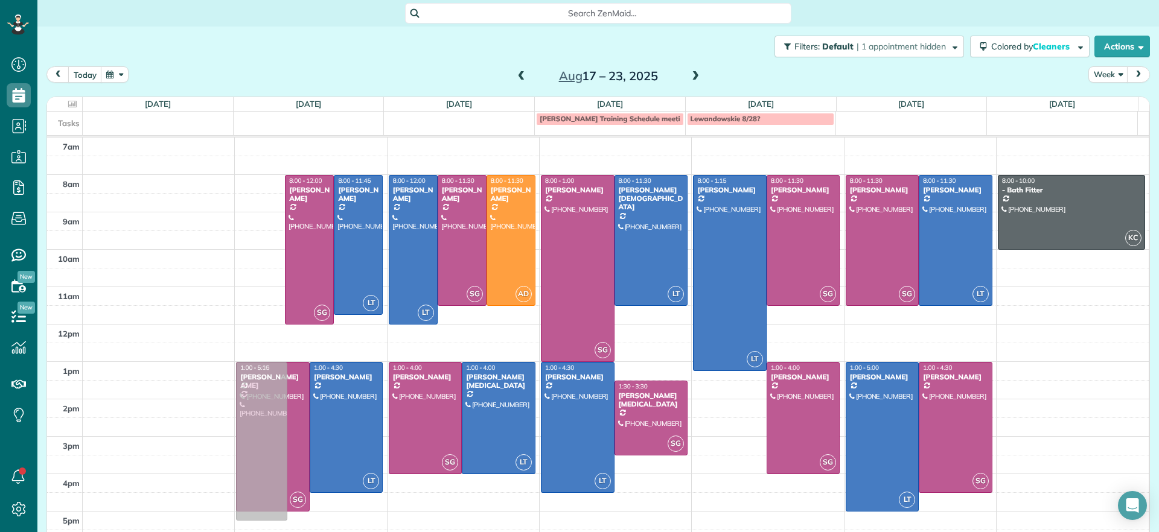
drag, startPoint x: 267, startPoint y: 186, endPoint x: 277, endPoint y: 369, distance: 183.2
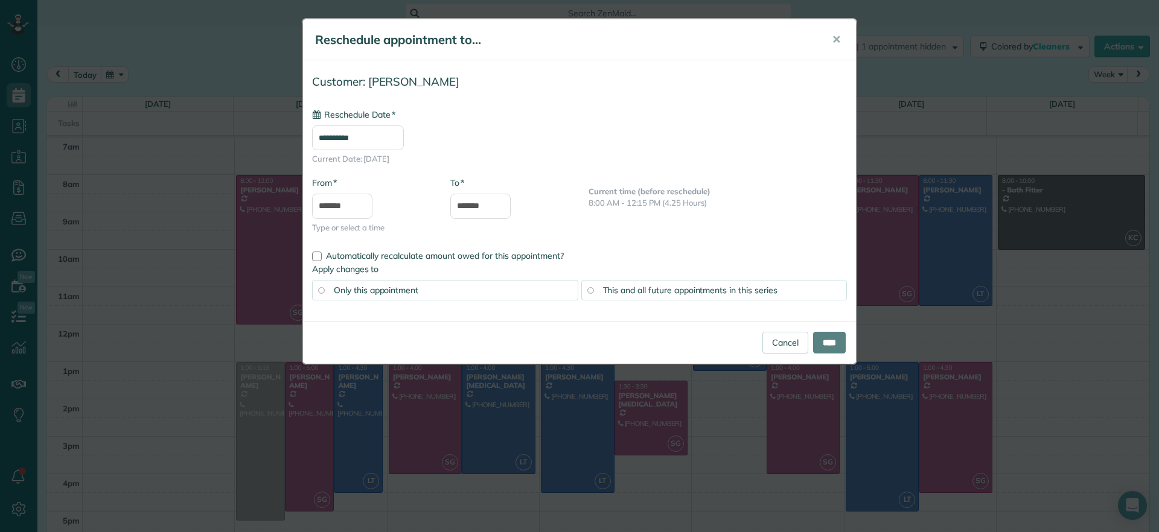
type input "**********"
click at [842, 42] on button "✕" at bounding box center [836, 39] width 27 height 29
